Goal: Communication & Community: Answer question/provide support

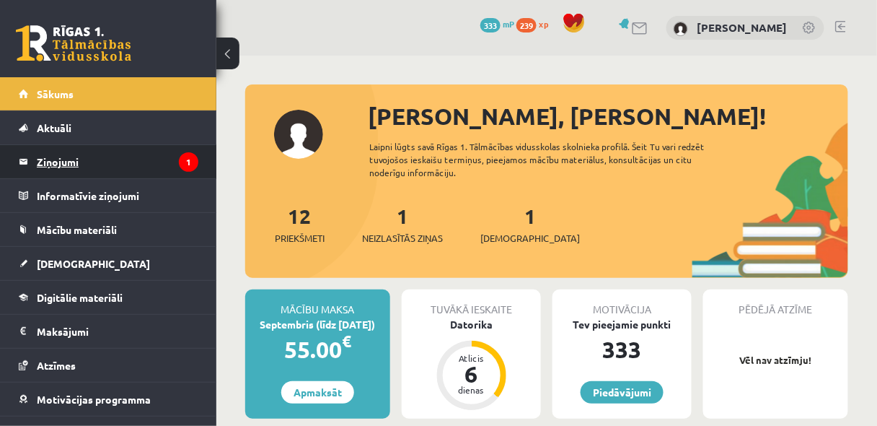
click at [101, 162] on legend "Ziņojumi 1" at bounding box center [118, 161] width 162 height 33
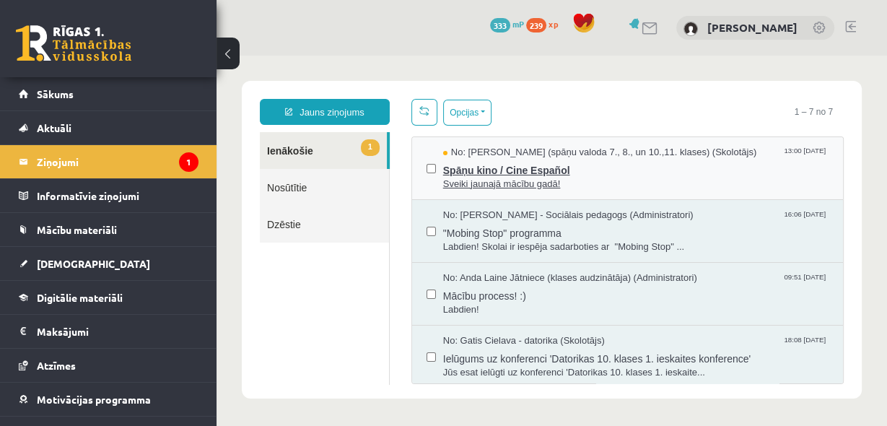
click at [609, 169] on span "Spāņu kino / Cine Español" at bounding box center [635, 168] width 385 height 18
